Goal: Navigation & Orientation: Find specific page/section

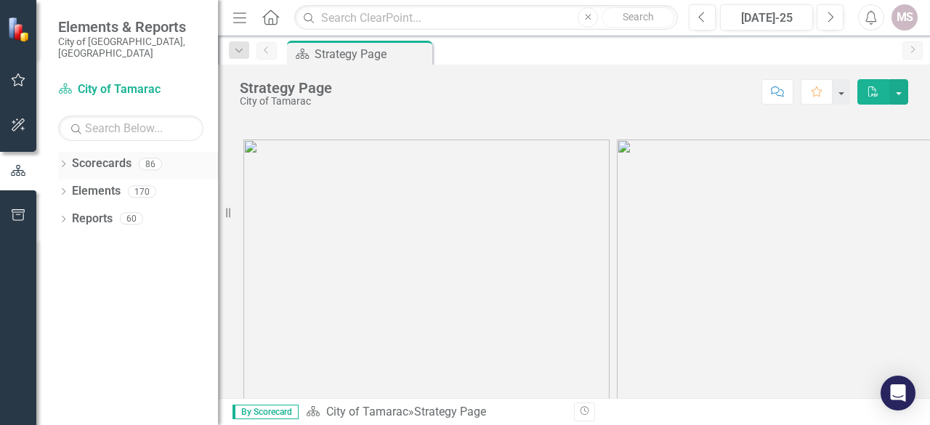
click at [70, 152] on div "Dropdown Scorecards 86" at bounding box center [138, 166] width 160 height 28
click at [65, 161] on icon "Dropdown" at bounding box center [63, 165] width 10 height 8
click at [71, 187] on icon "Dropdown" at bounding box center [70, 191] width 11 height 9
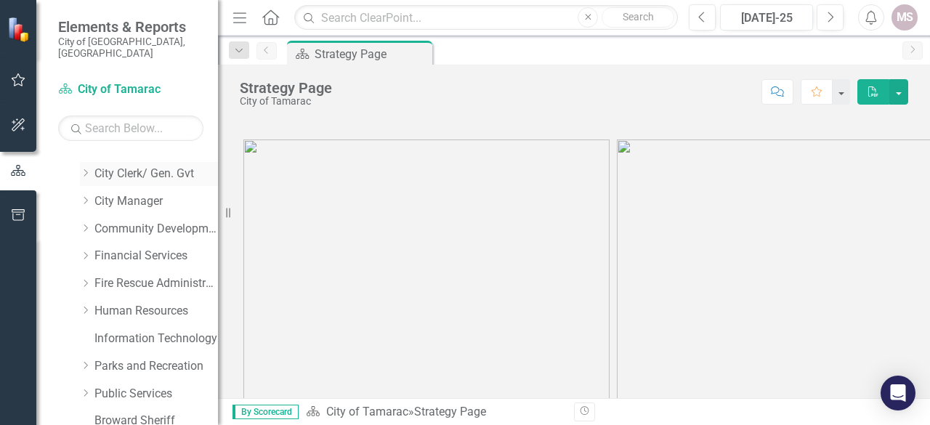
scroll to position [126, 0]
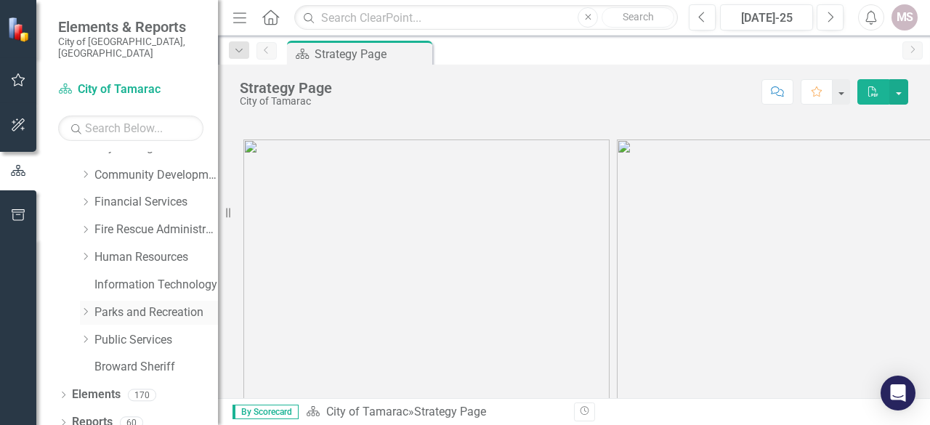
click at [84, 307] on div "Dropdown" at bounding box center [85, 313] width 11 height 12
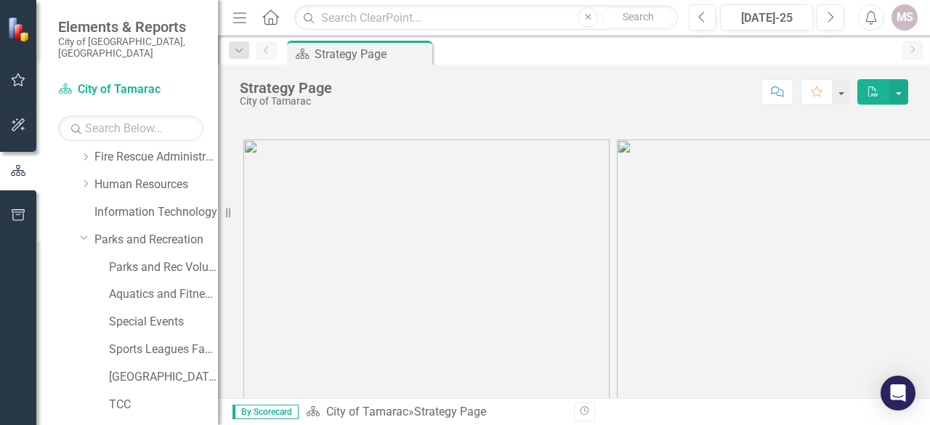
scroll to position [272, 0]
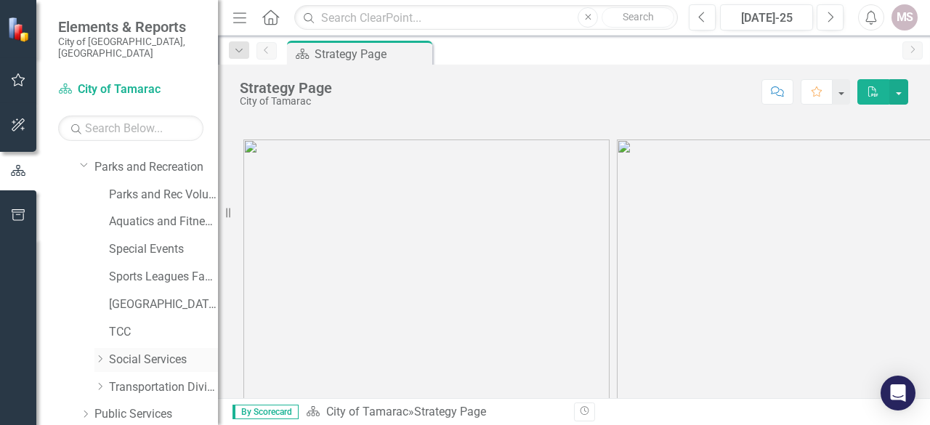
click at [102, 355] on icon at bounding box center [101, 358] width 4 height 7
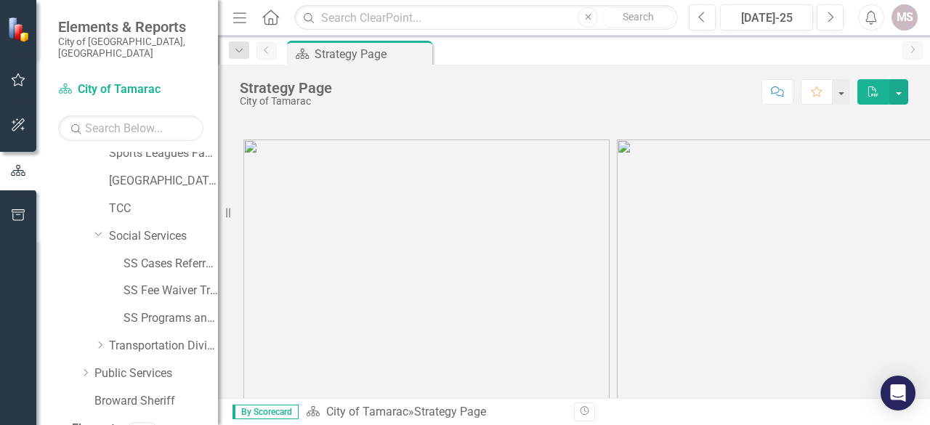
scroll to position [417, 0]
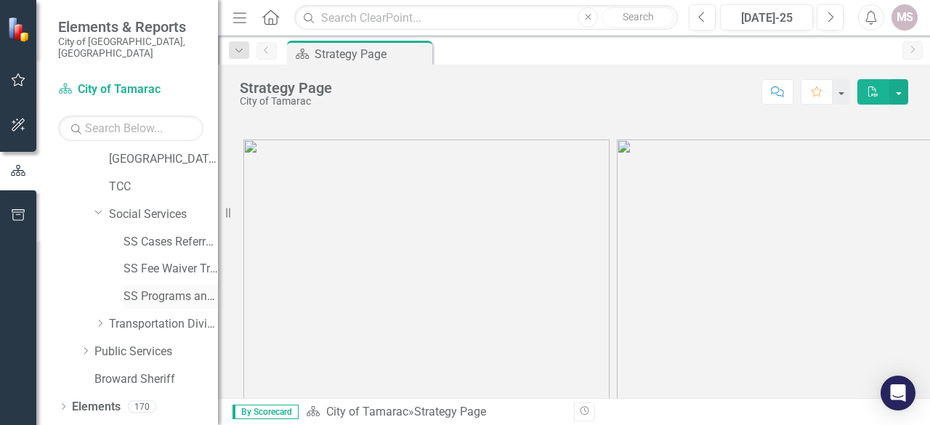
click at [126, 288] on link "SS Programs and Volunteers" at bounding box center [170, 296] width 94 height 17
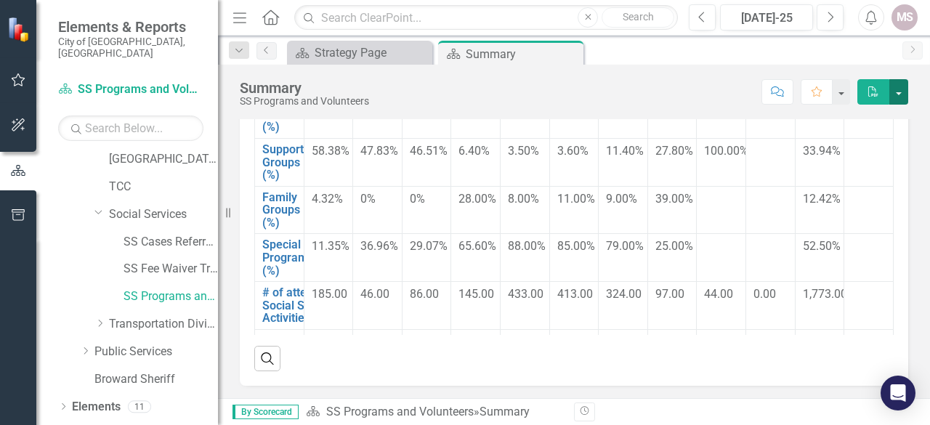
click at [899, 91] on button "button" at bounding box center [898, 91] width 19 height 25
click at [540, 103] on div "Score: N/A [DATE]-25 Completed Comment Favorite PDF" at bounding box center [642, 91] width 532 height 25
click at [502, 59] on div "Summary" at bounding box center [505, 54] width 78 height 18
click at [354, 53] on div "Strategy Page" at bounding box center [363, 53] width 96 height 18
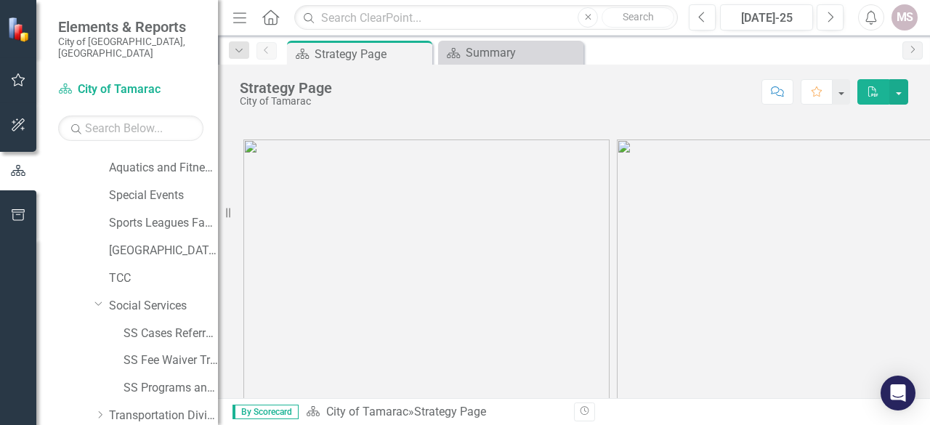
scroll to position [429, 0]
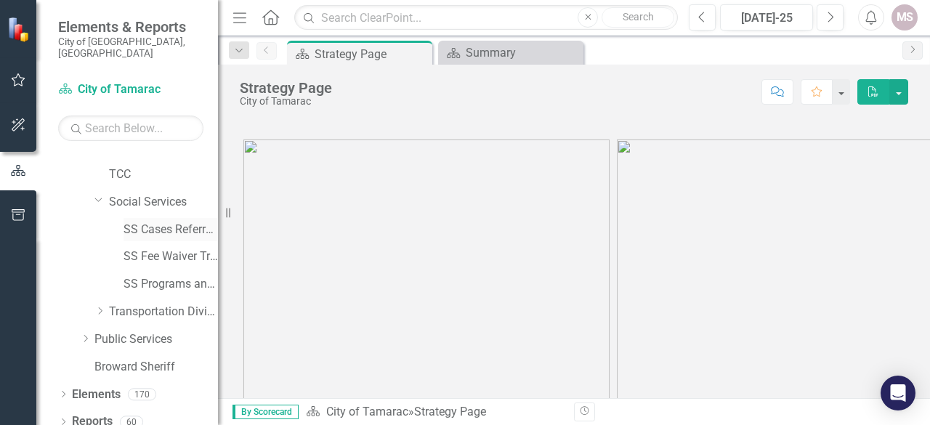
click at [157, 222] on link "SS Cases Referrals and Phone Log" at bounding box center [170, 230] width 94 height 17
